Goal: Information Seeking & Learning: Find specific fact

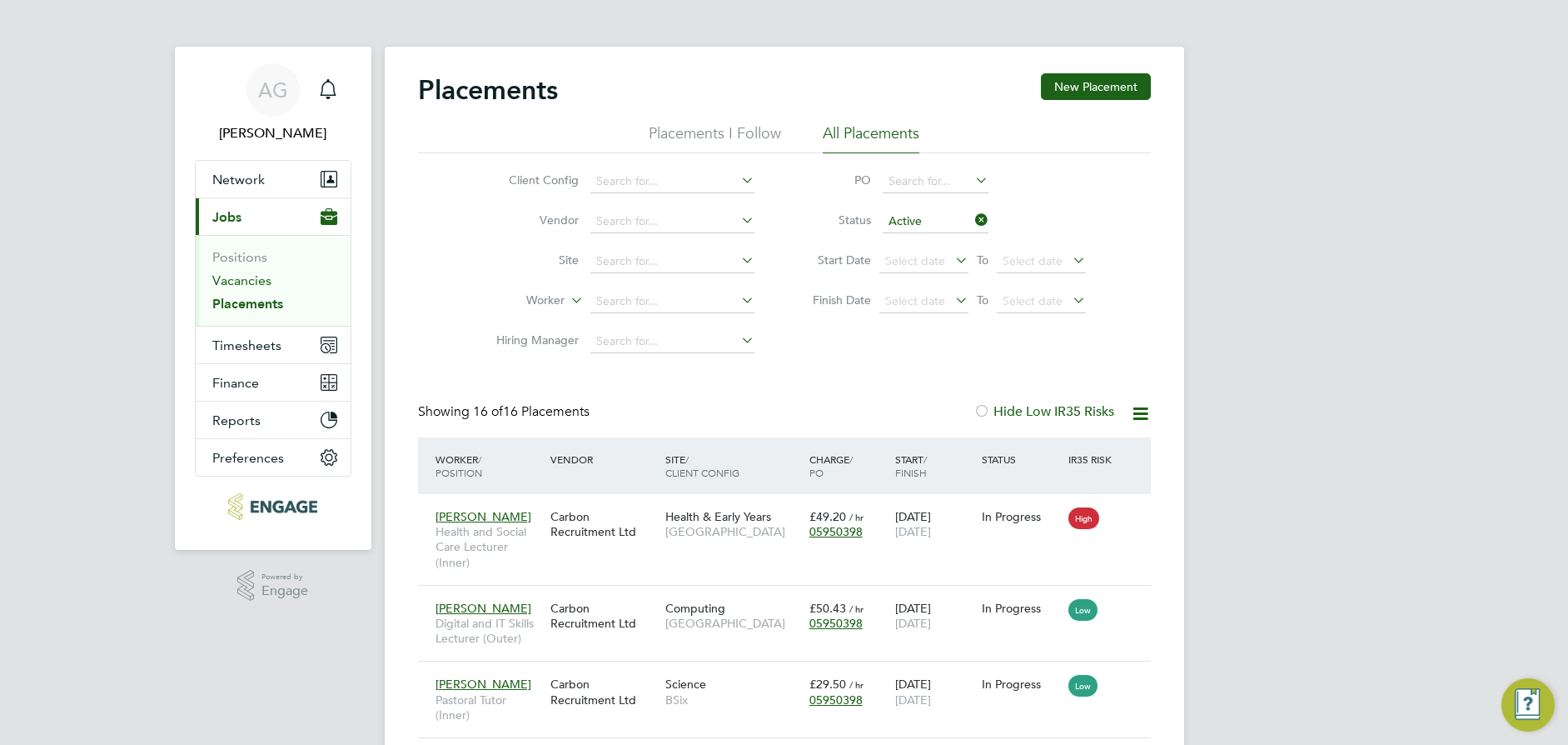
click at [244, 276] on link "Vacancies" at bounding box center [242, 280] width 59 height 16
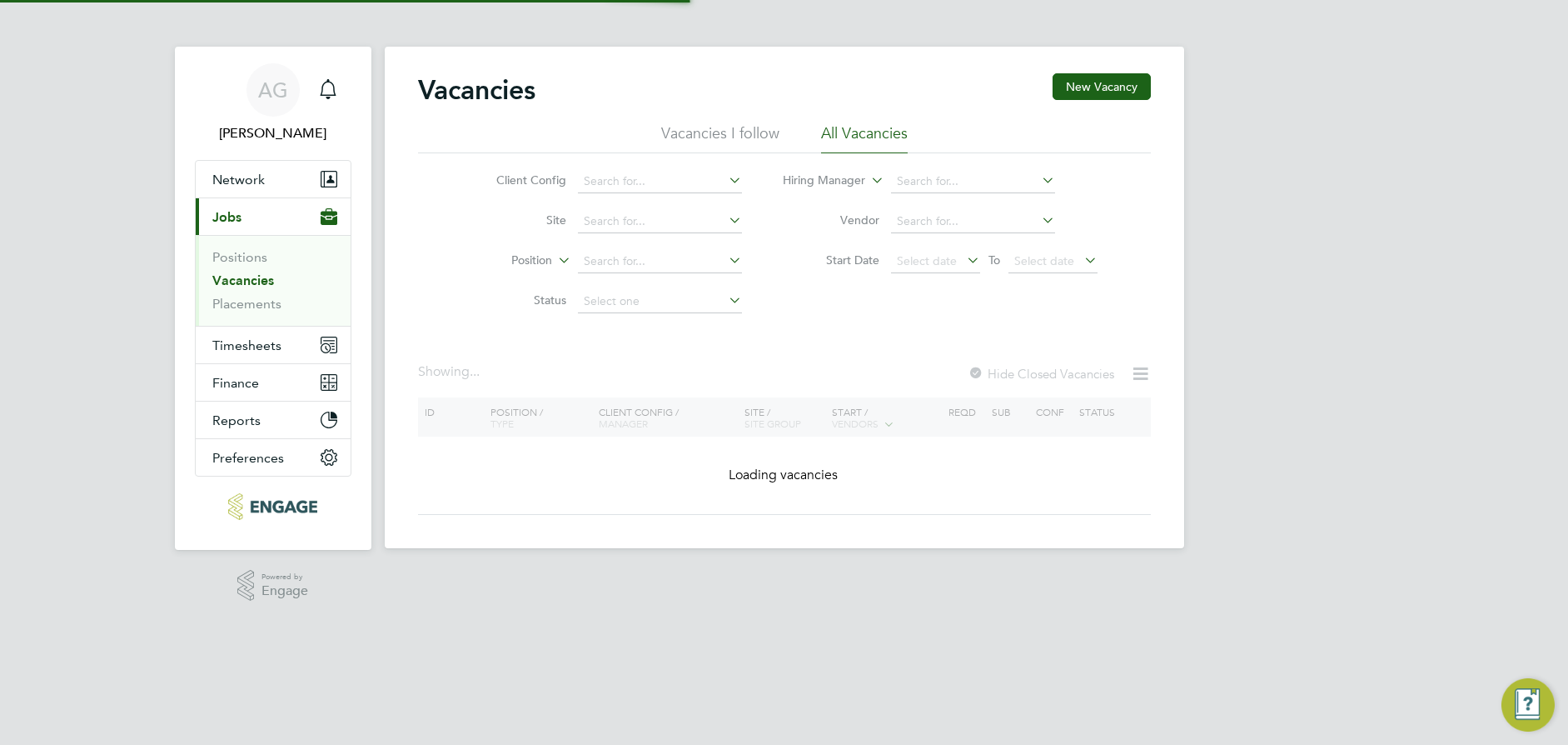
click at [244, 291] on li "Vacancies" at bounding box center [274, 284] width 125 height 23
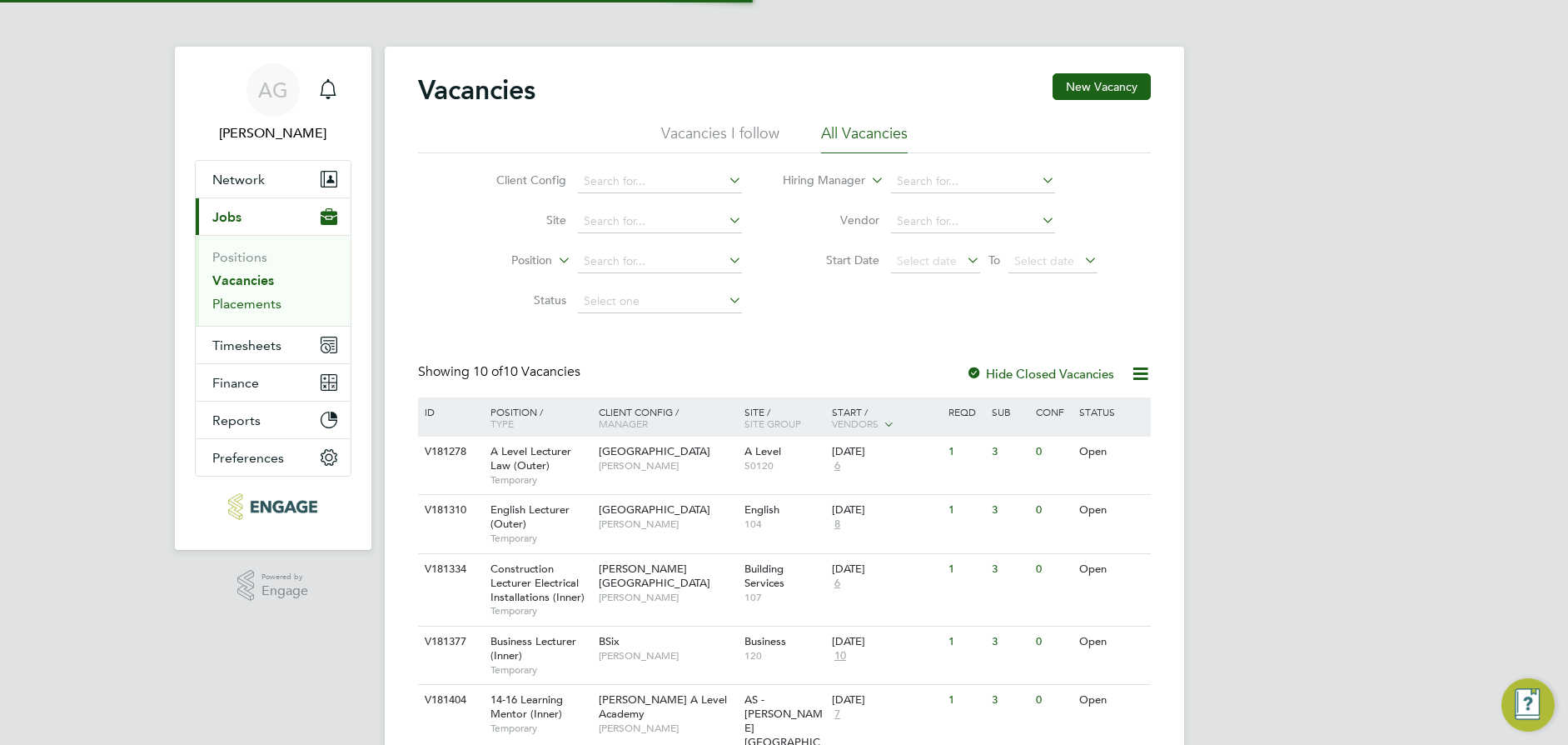
click at [244, 304] on link "Placements" at bounding box center [247, 304] width 69 height 16
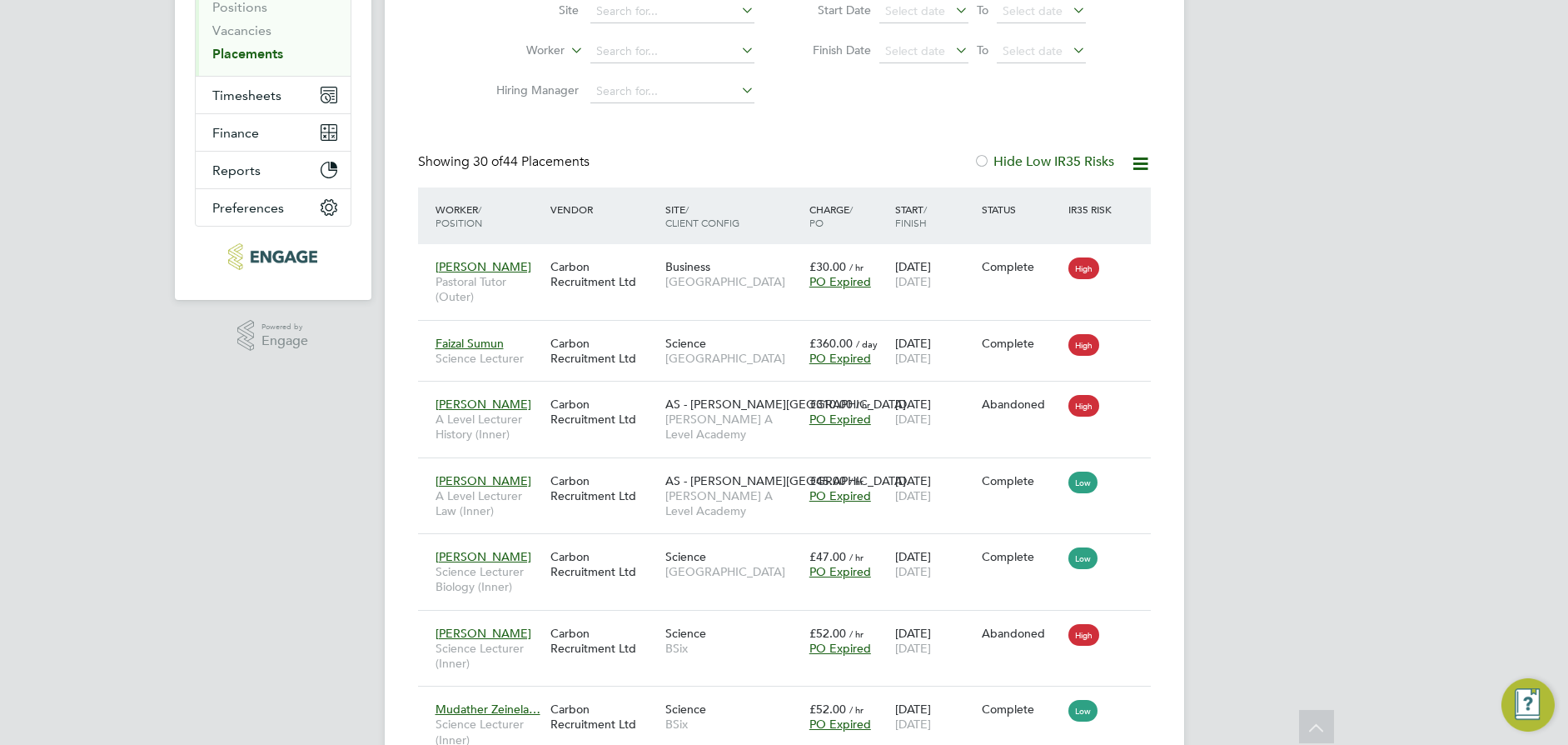
click at [1133, 171] on icon at bounding box center [1141, 164] width 21 height 21
click at [975, 160] on div at bounding box center [982, 162] width 17 height 17
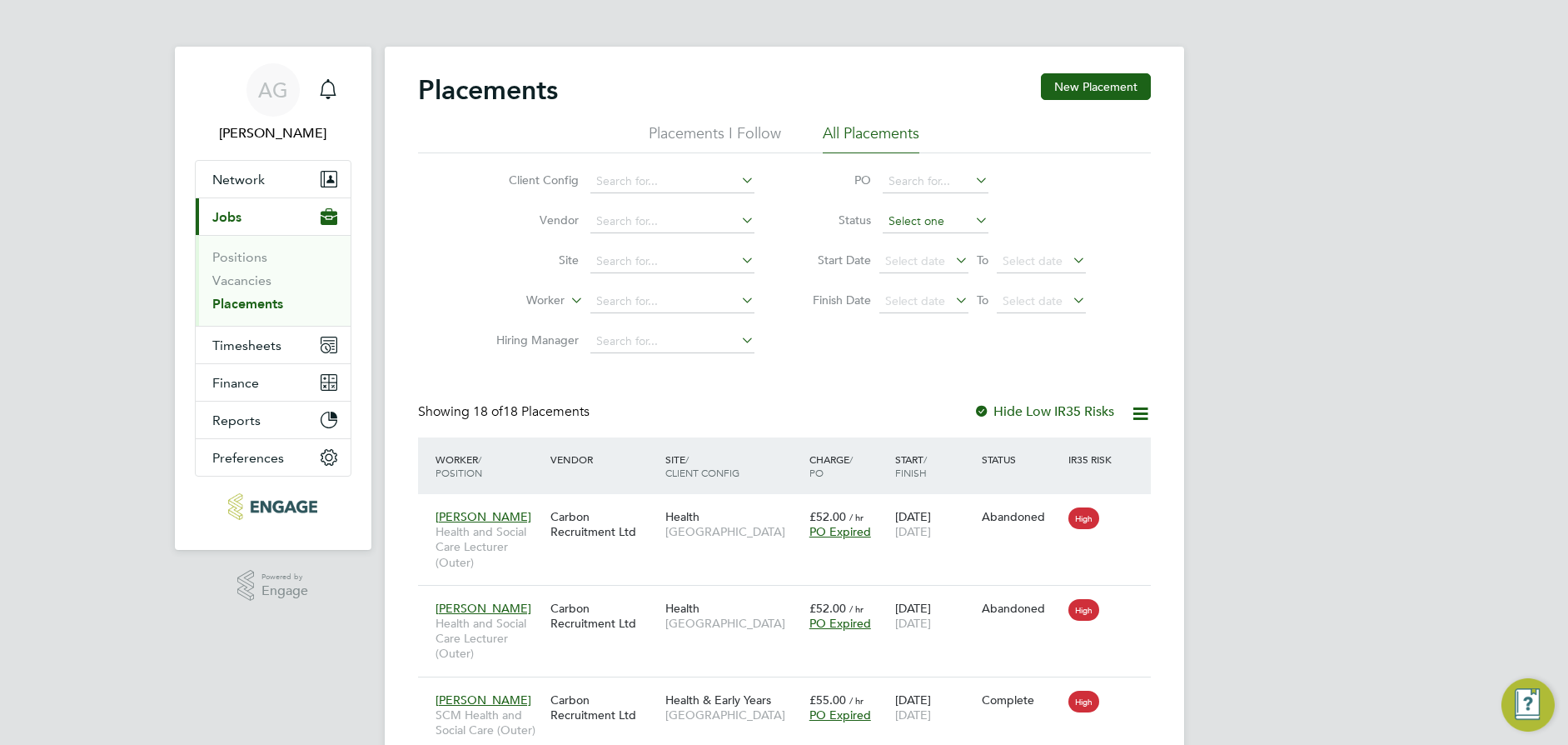
click at [940, 224] on input at bounding box center [936, 221] width 106 height 23
click at [937, 233] on li "Active" at bounding box center [935, 244] width 108 height 22
type input "Active"
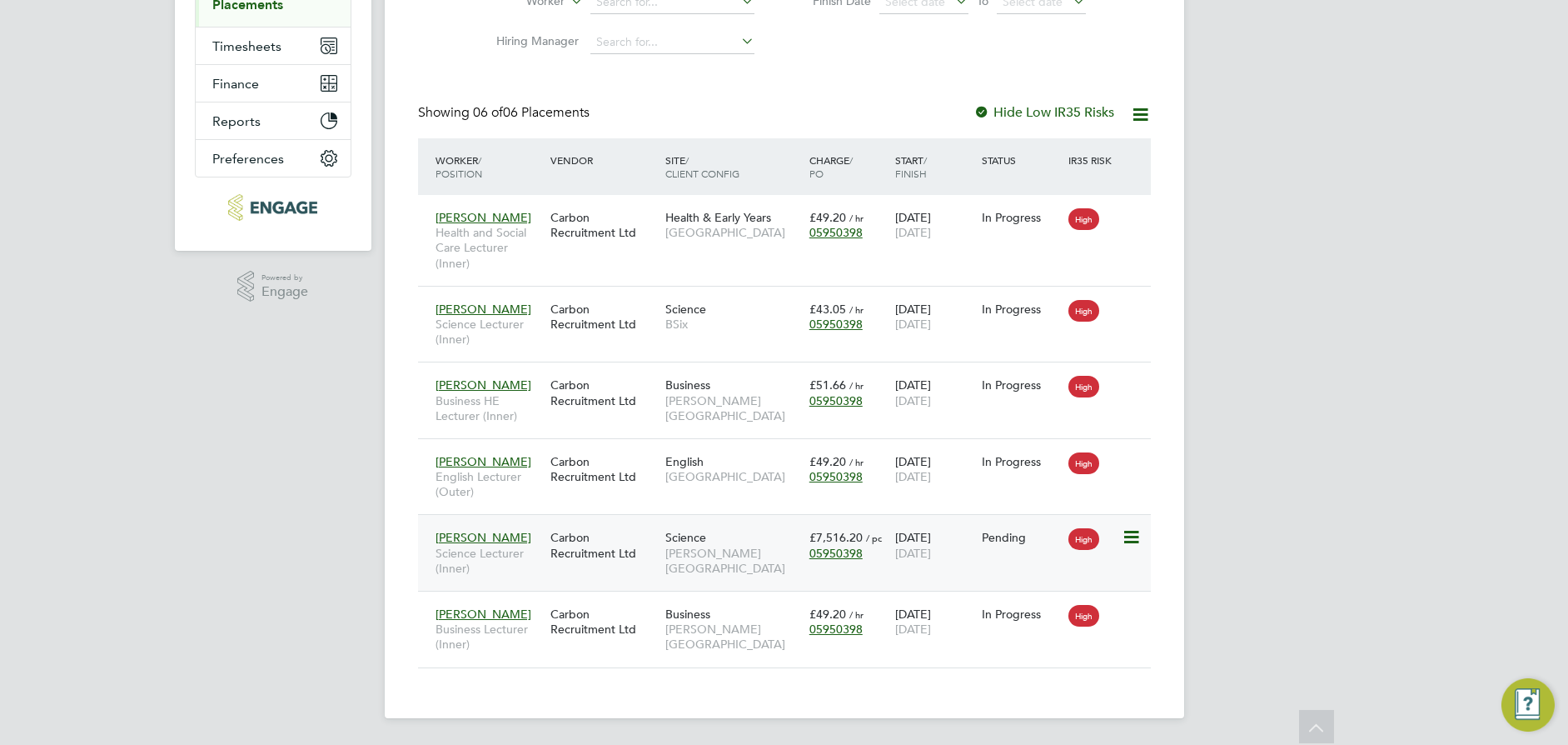
click at [1131, 539] on icon at bounding box center [1131, 537] width 17 height 20
click at [1221, 548] on div "AG Ajay Gandhi Notifications Applications: Network Team Members Businesses Site…" at bounding box center [784, 223] width 1568 height 1044
click at [1013, 310] on div "In Progress" at bounding box center [1021, 309] width 79 height 15
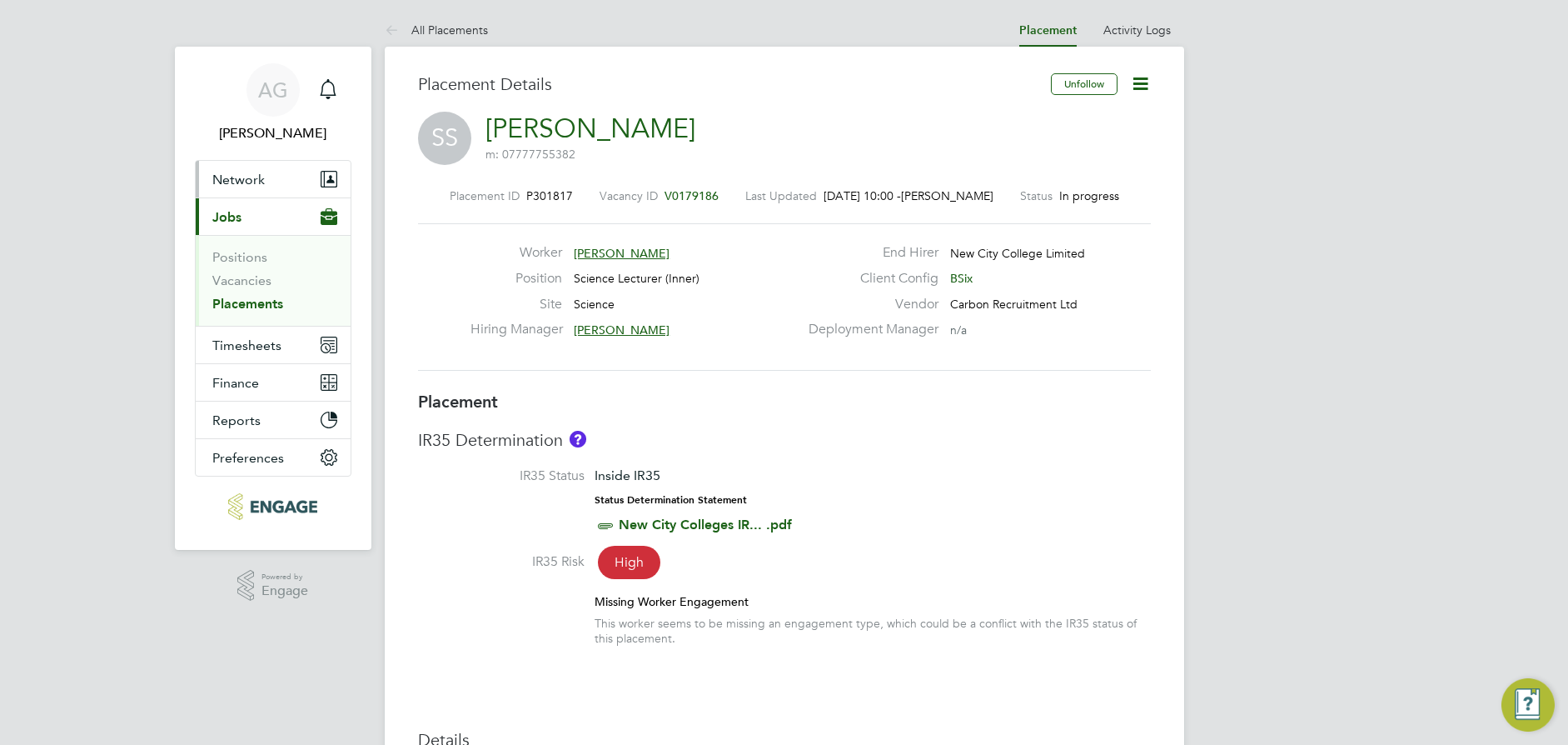
click at [246, 177] on span "Network" at bounding box center [239, 179] width 52 height 16
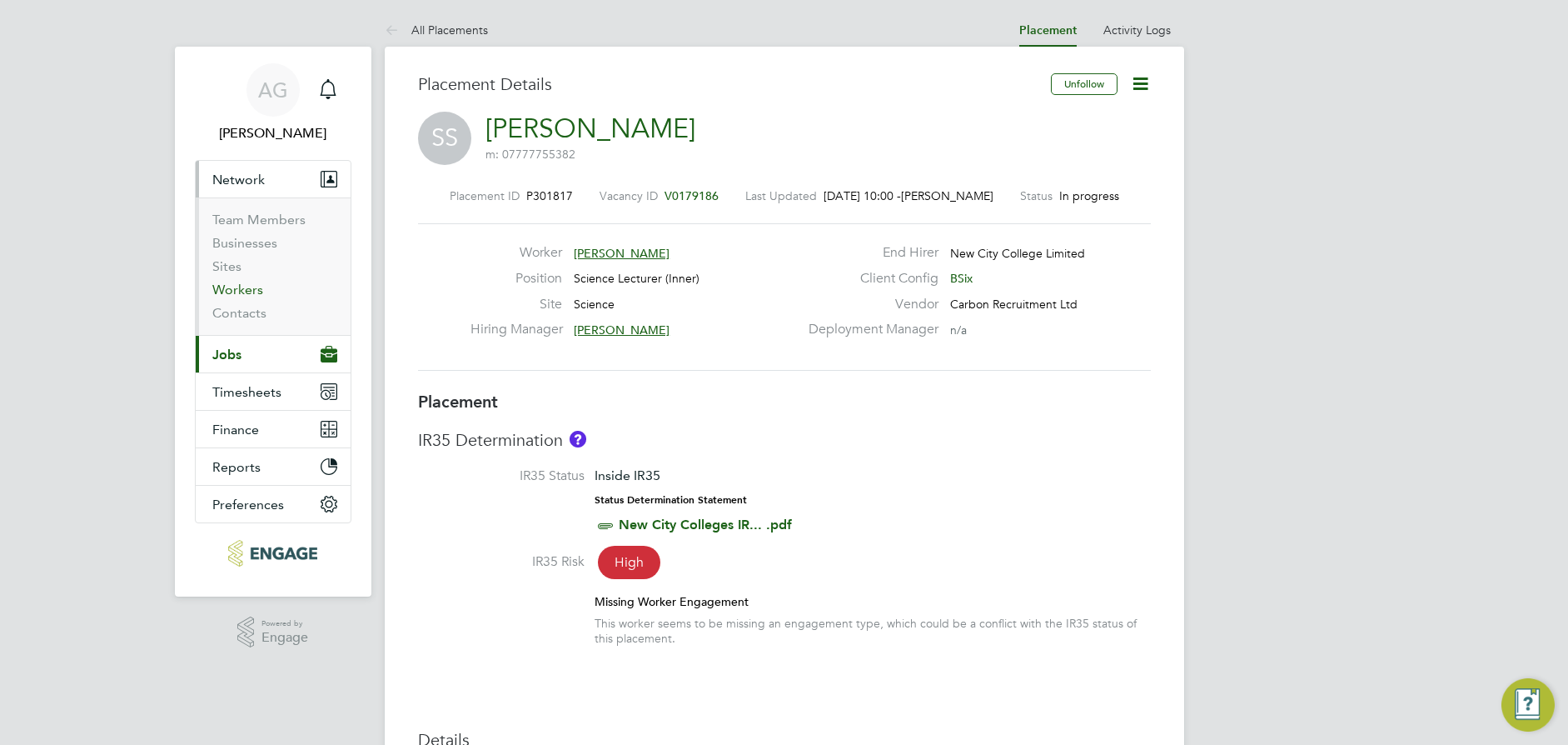
click at [252, 286] on link "Workers" at bounding box center [238, 290] width 51 height 16
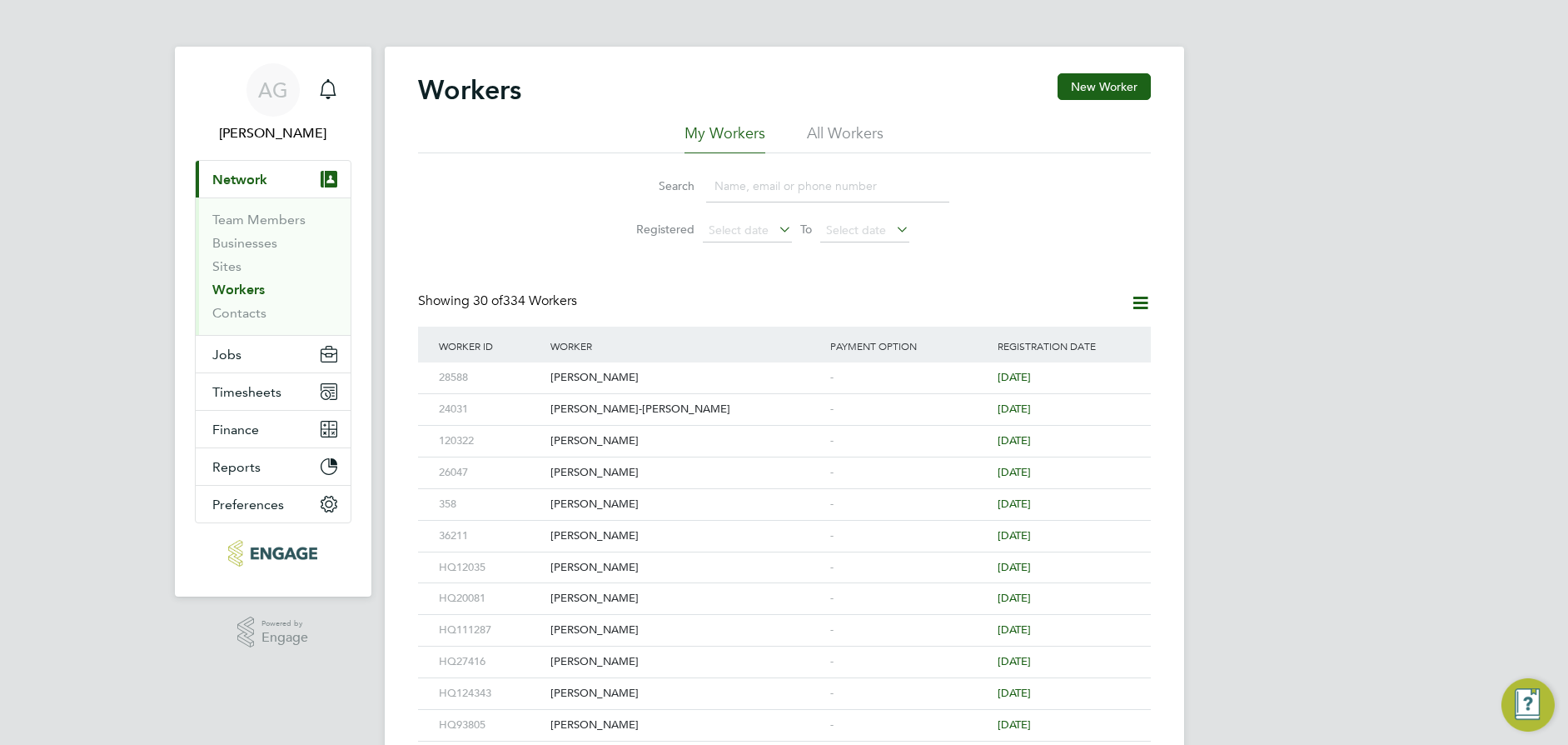
click at [761, 178] on input at bounding box center [828, 186] width 244 height 33
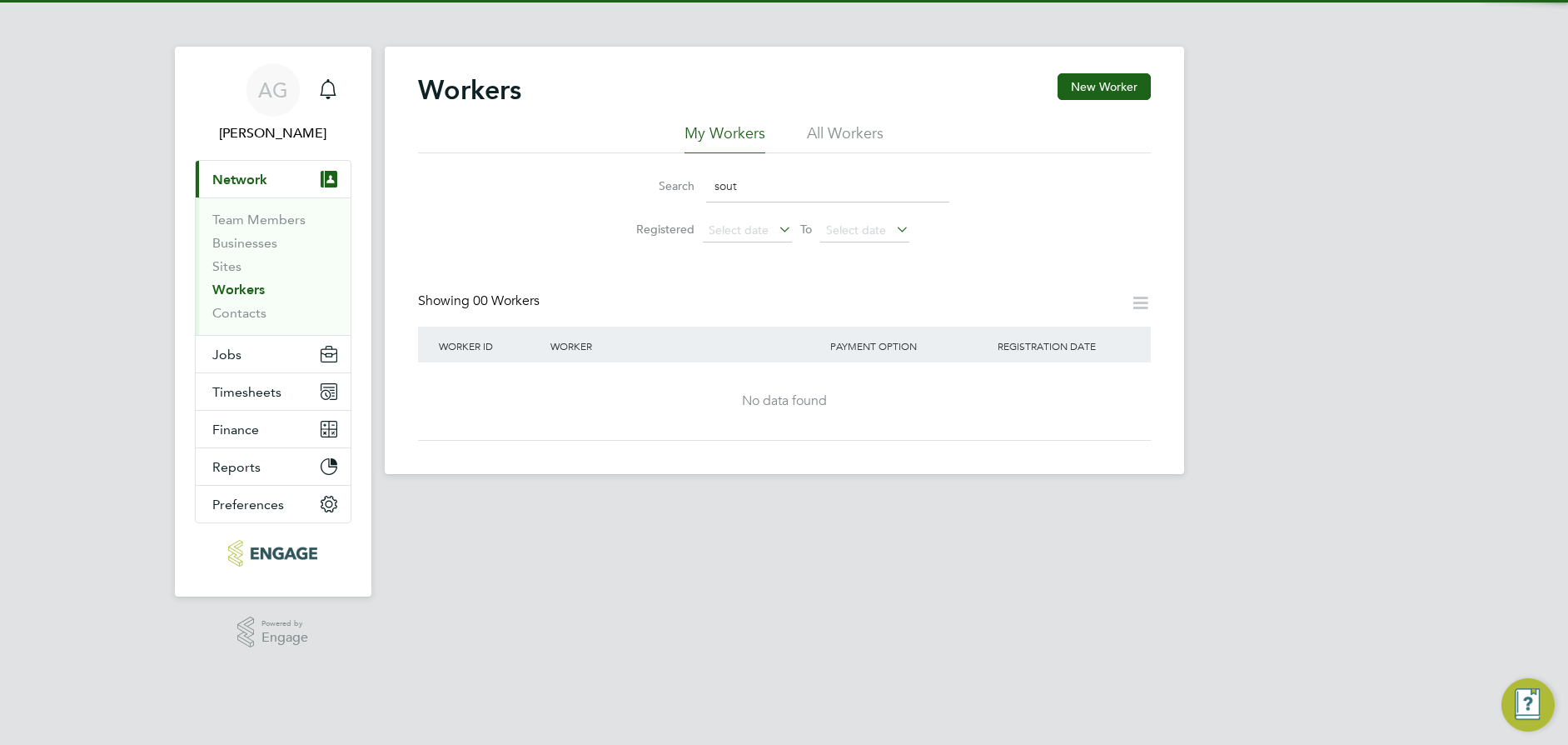
click at [791, 185] on input "sout" at bounding box center [828, 186] width 244 height 33
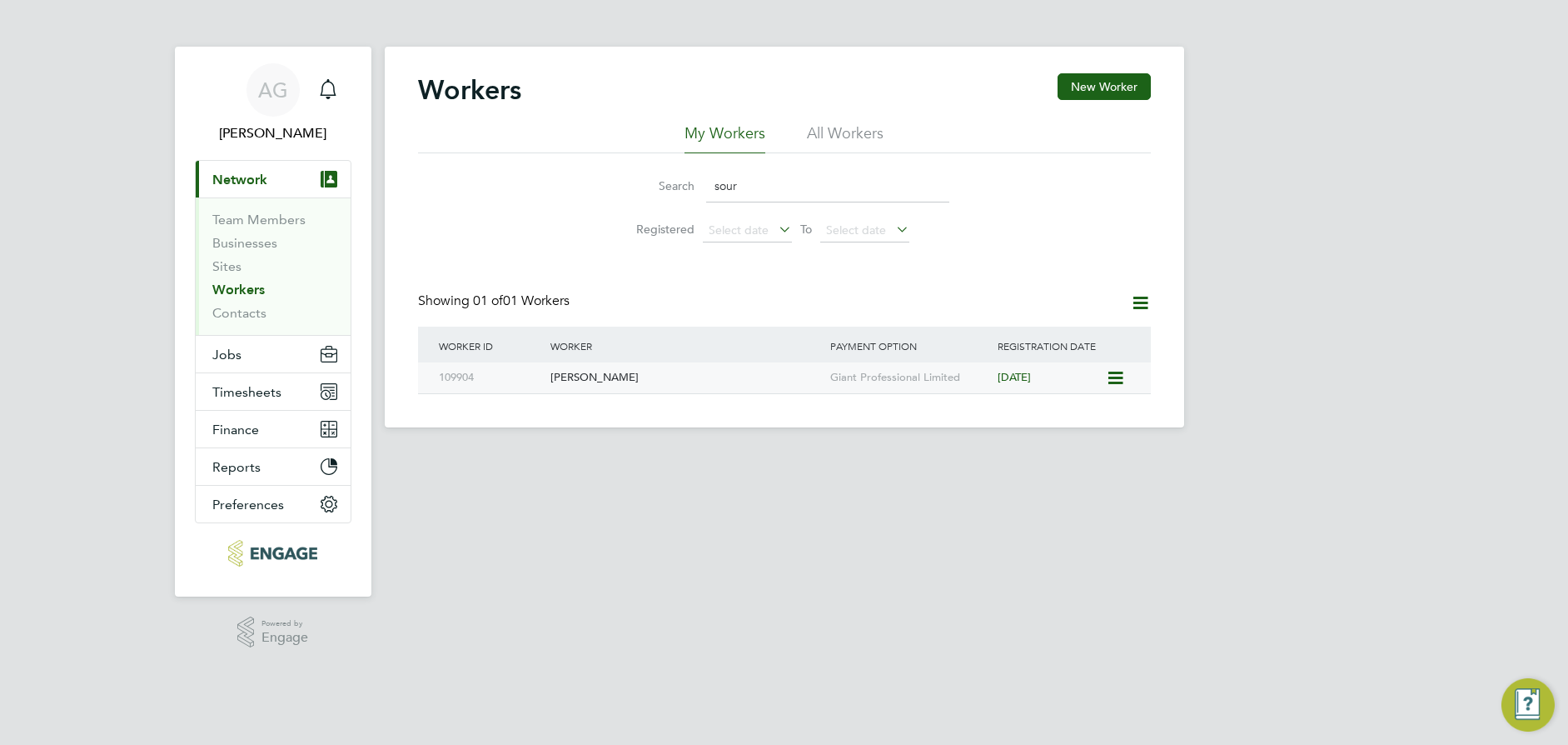
type input "sour"
click at [644, 378] on div "[PERSON_NAME]" at bounding box center [686, 378] width 280 height 31
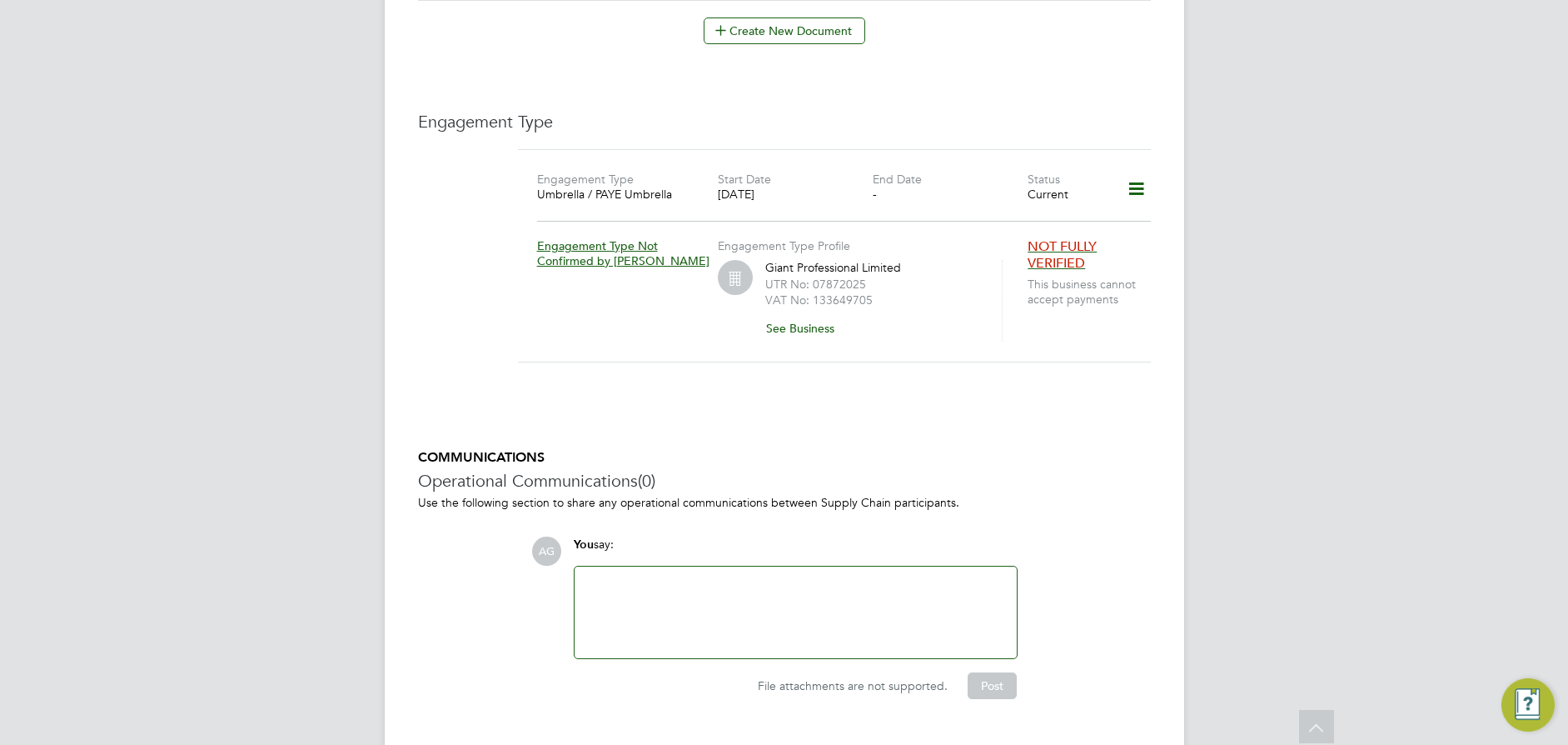
scroll to position [1185, 0]
